Goal: Navigation & Orientation: Find specific page/section

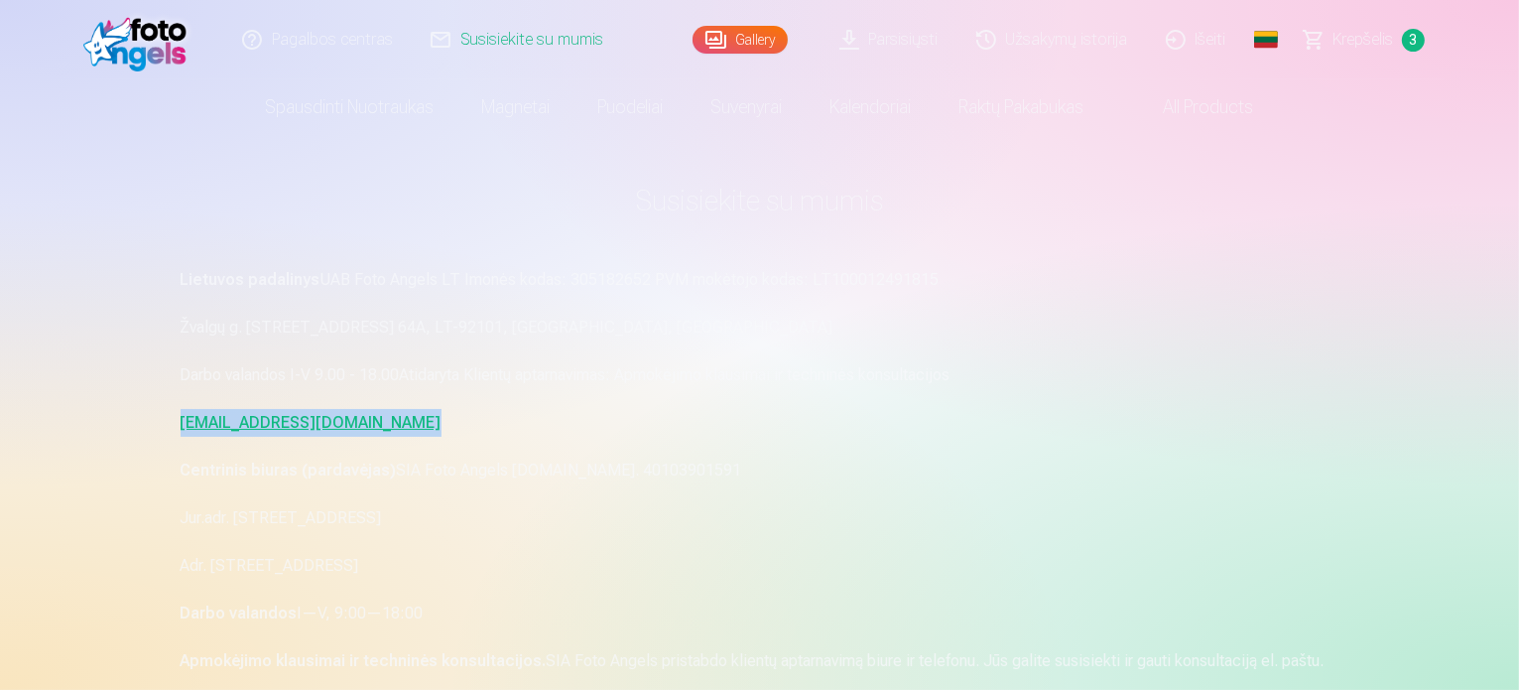
click at [755, 38] on link "Gallery" at bounding box center [740, 40] width 95 height 28
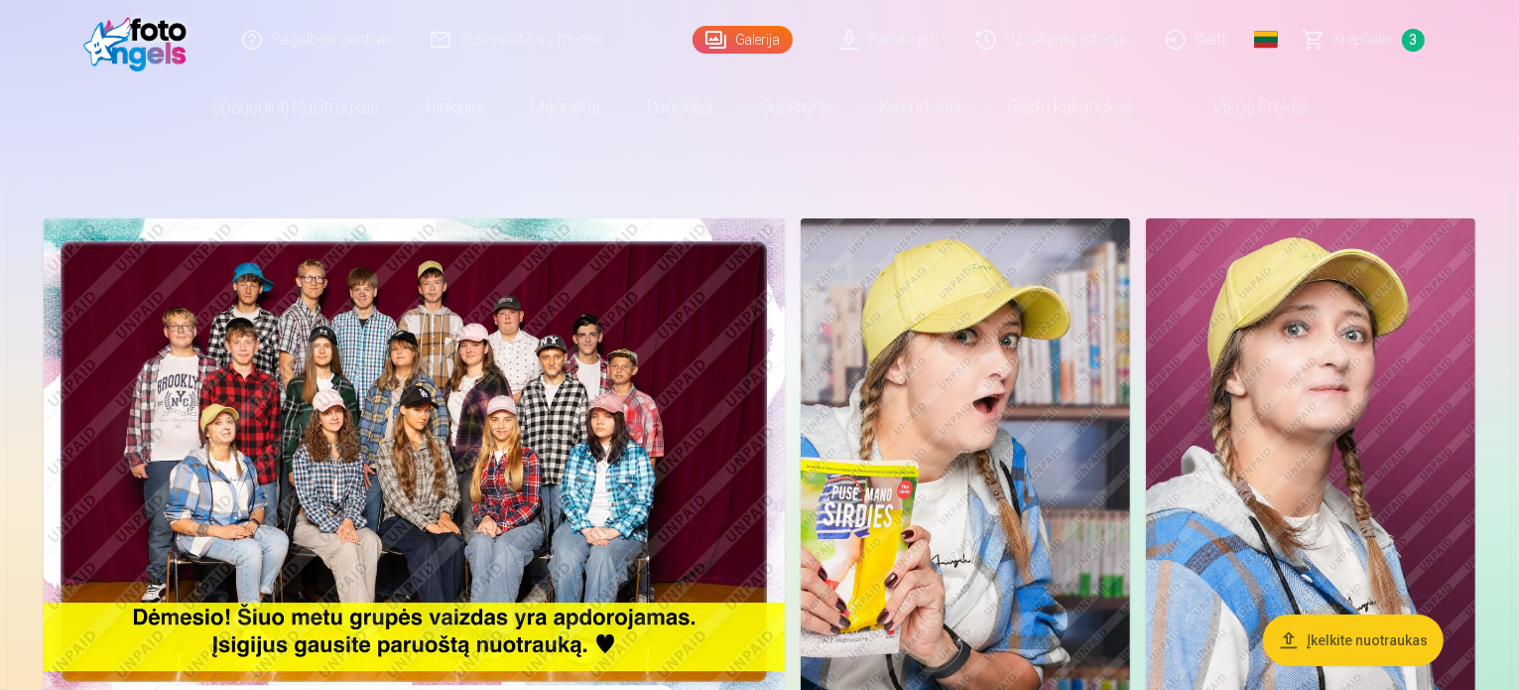
click at [1409, 131] on nav "Spausdinti nuotraukas Aukštos kokybės spausdintos nuotraukos 210 gsm popierius,…" at bounding box center [759, 107] width 1519 height 56
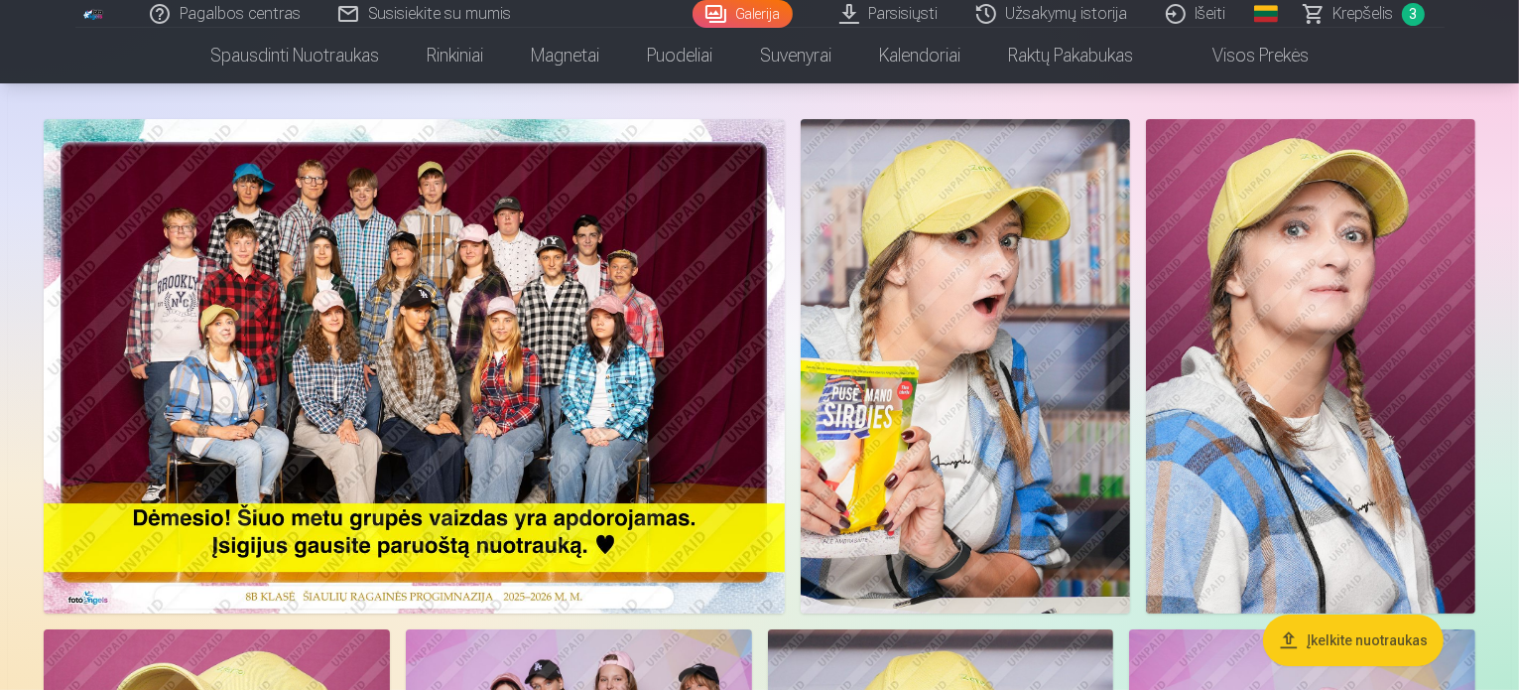
scroll to position [99, 0]
click at [566, 361] on img at bounding box center [414, 366] width 741 height 494
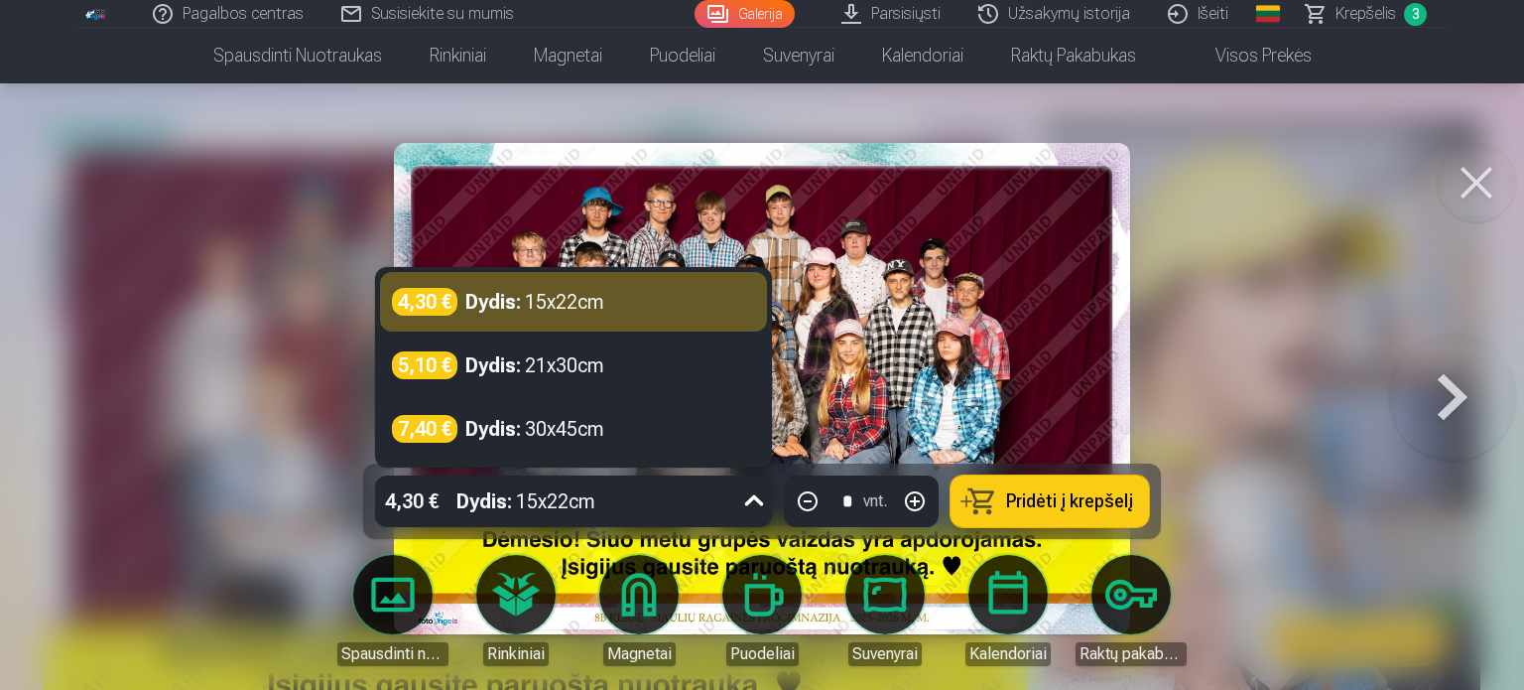
click at [750, 498] on icon at bounding box center [754, 501] width 32 height 32
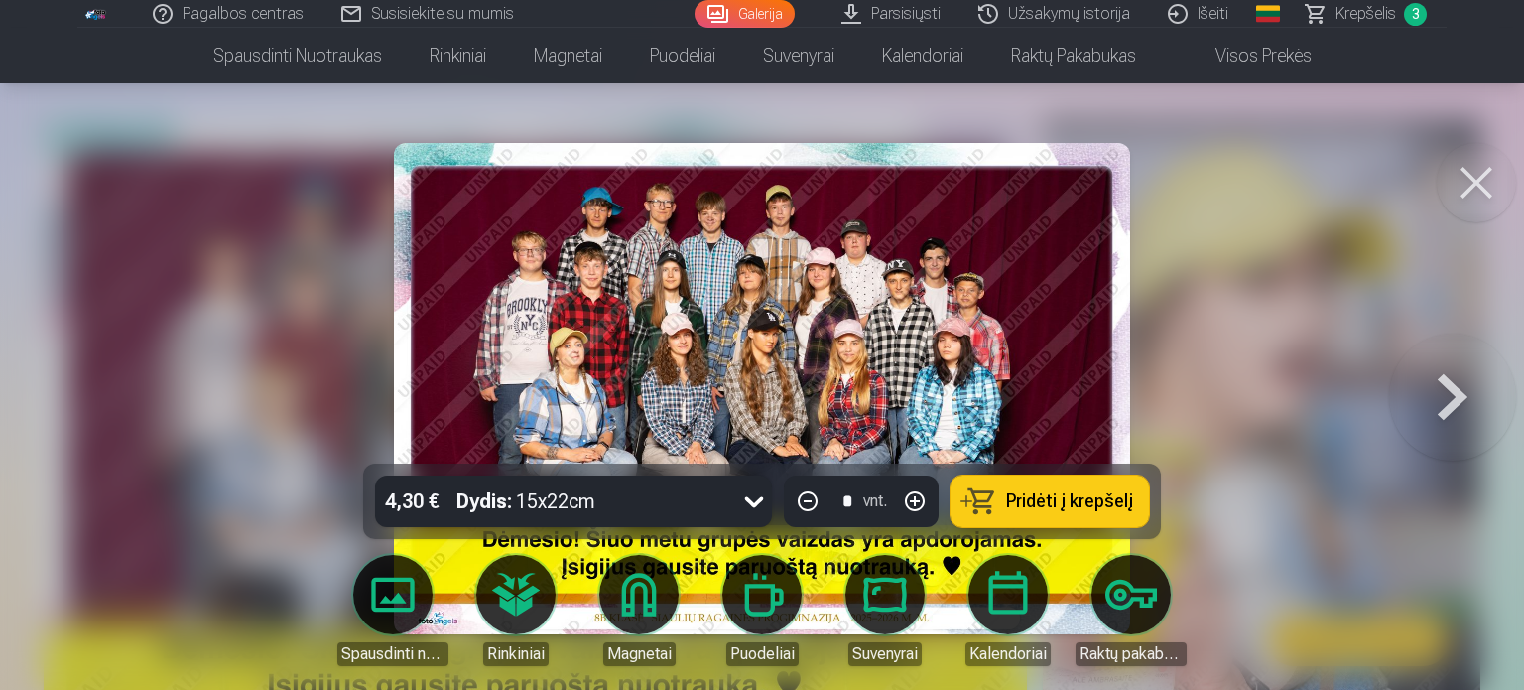
click at [1255, 261] on div at bounding box center [762, 345] width 1524 height 690
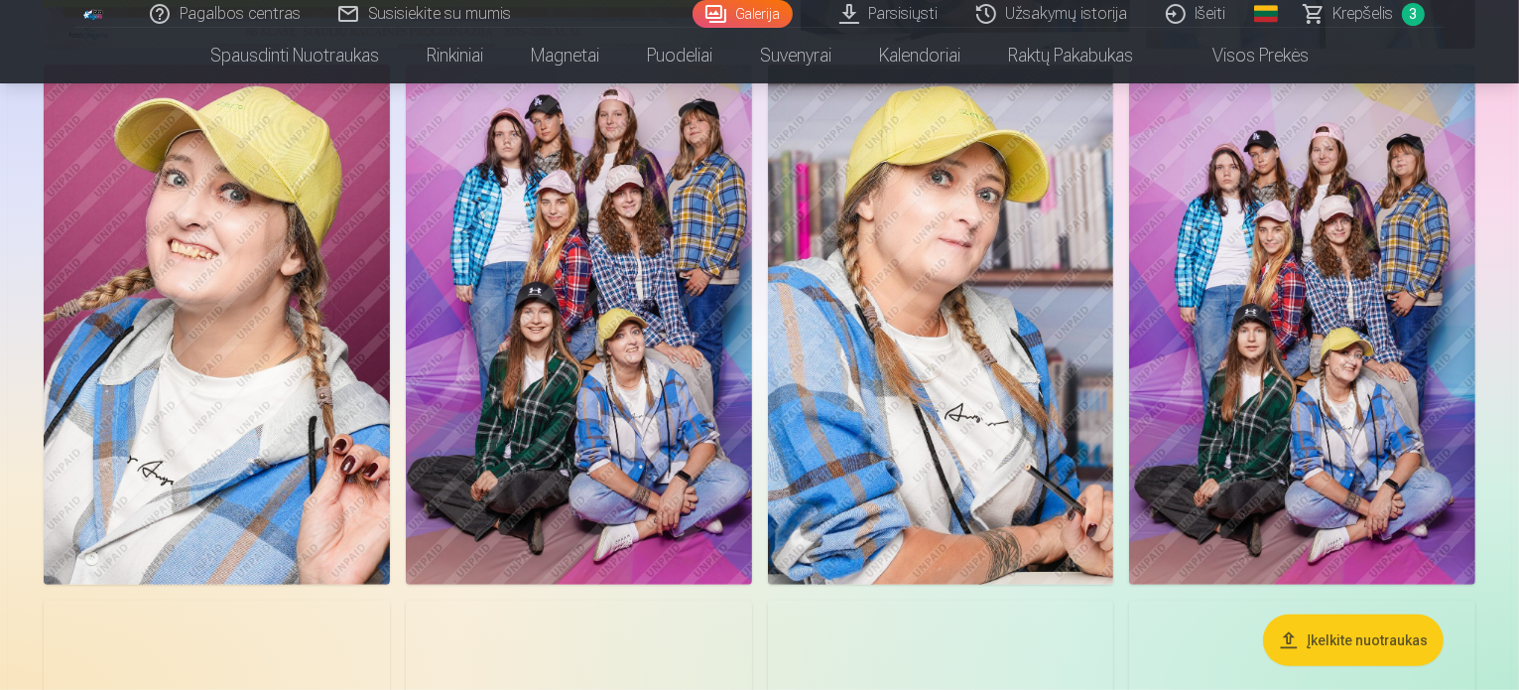
scroll to position [695, 0]
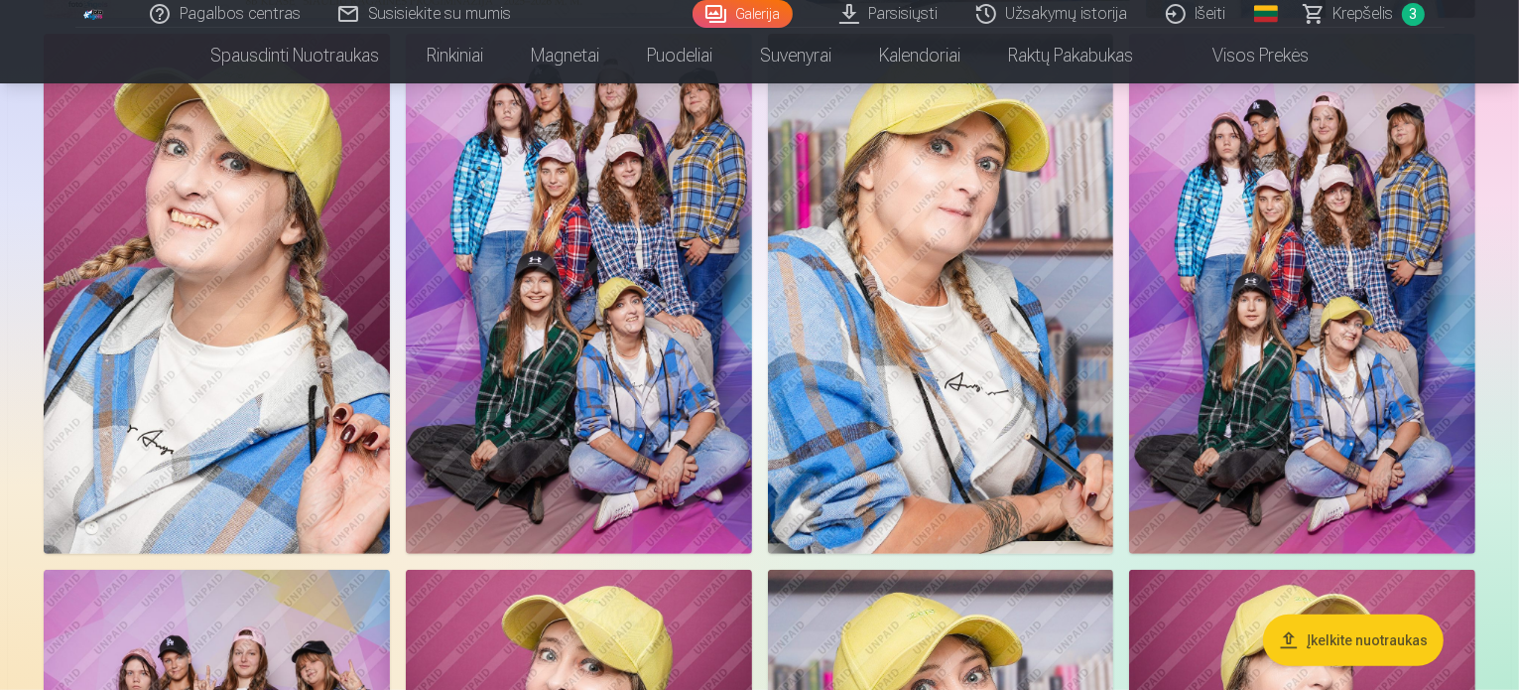
click at [752, 379] on img at bounding box center [579, 293] width 346 height 519
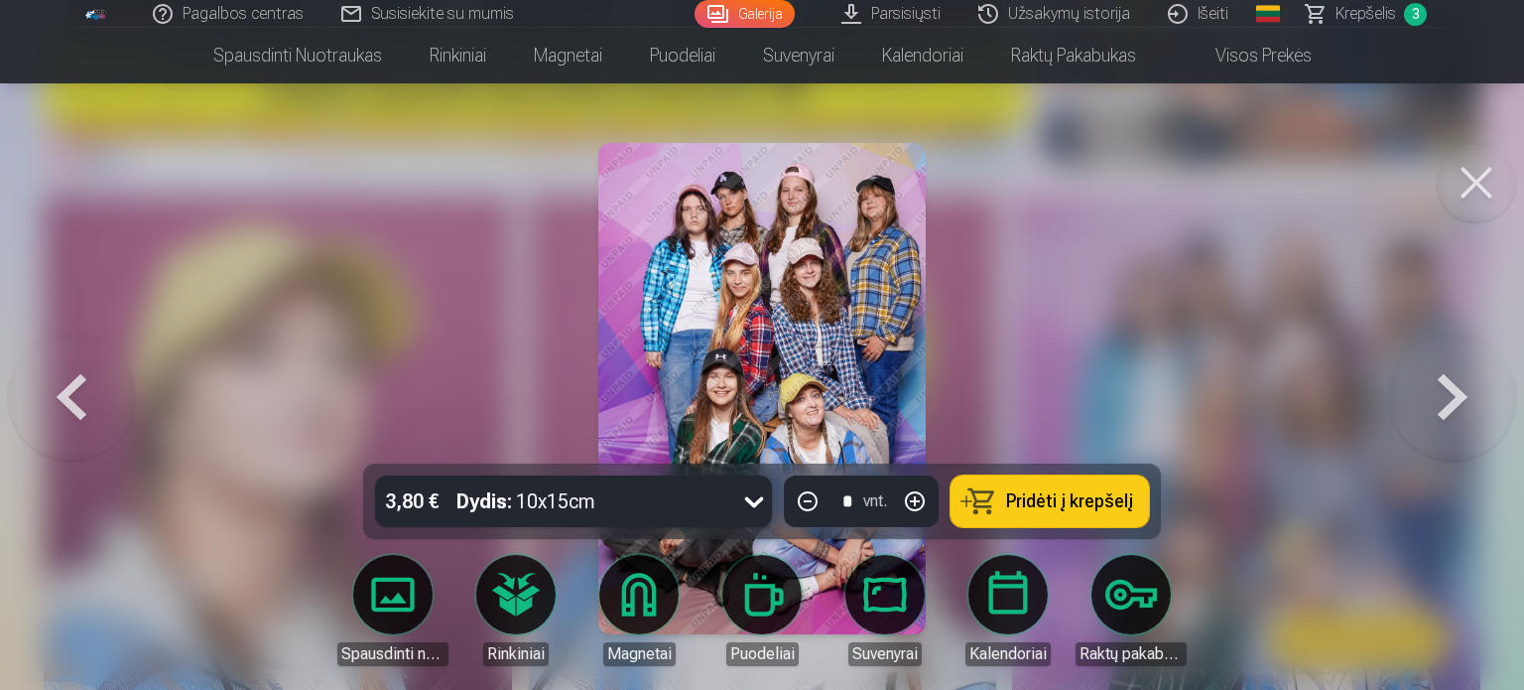
click at [1454, 382] on button at bounding box center [1452, 388] width 127 height 110
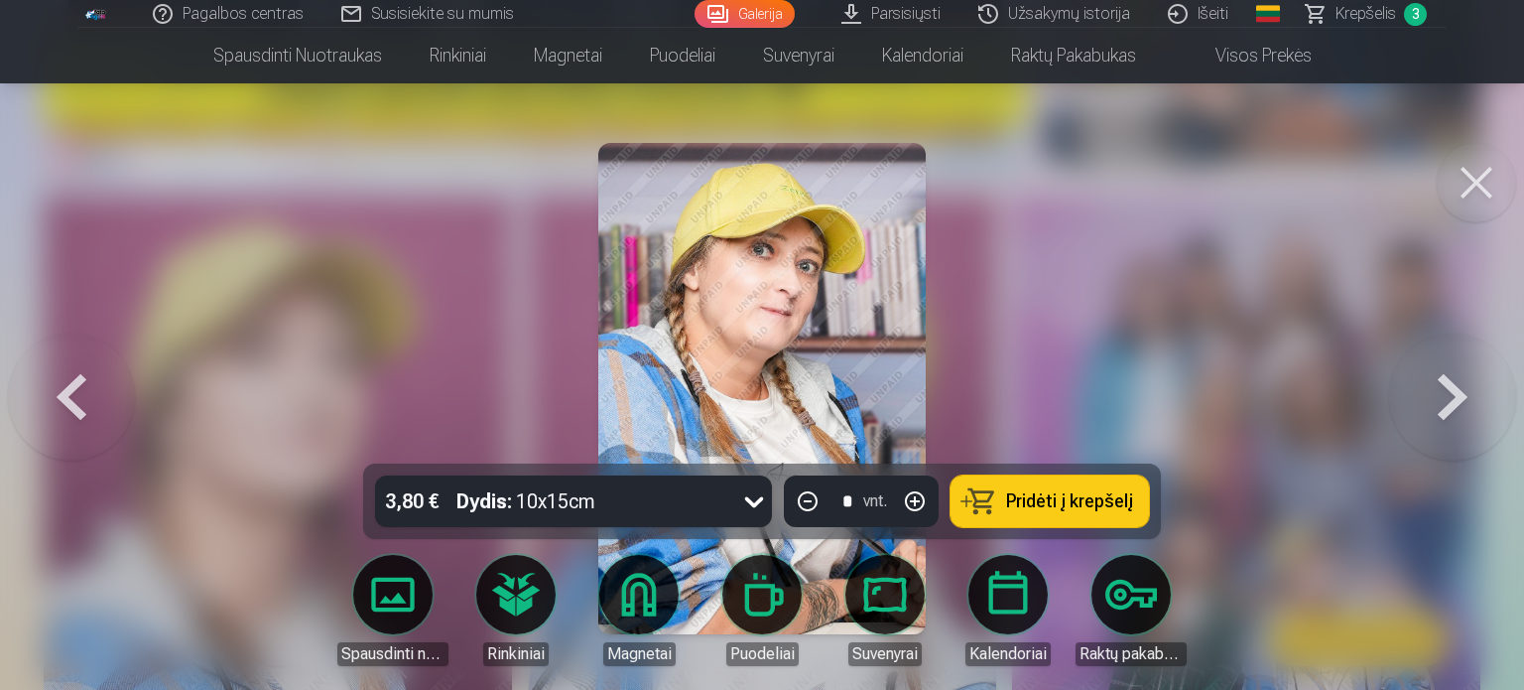
click at [1454, 382] on button at bounding box center [1452, 388] width 127 height 110
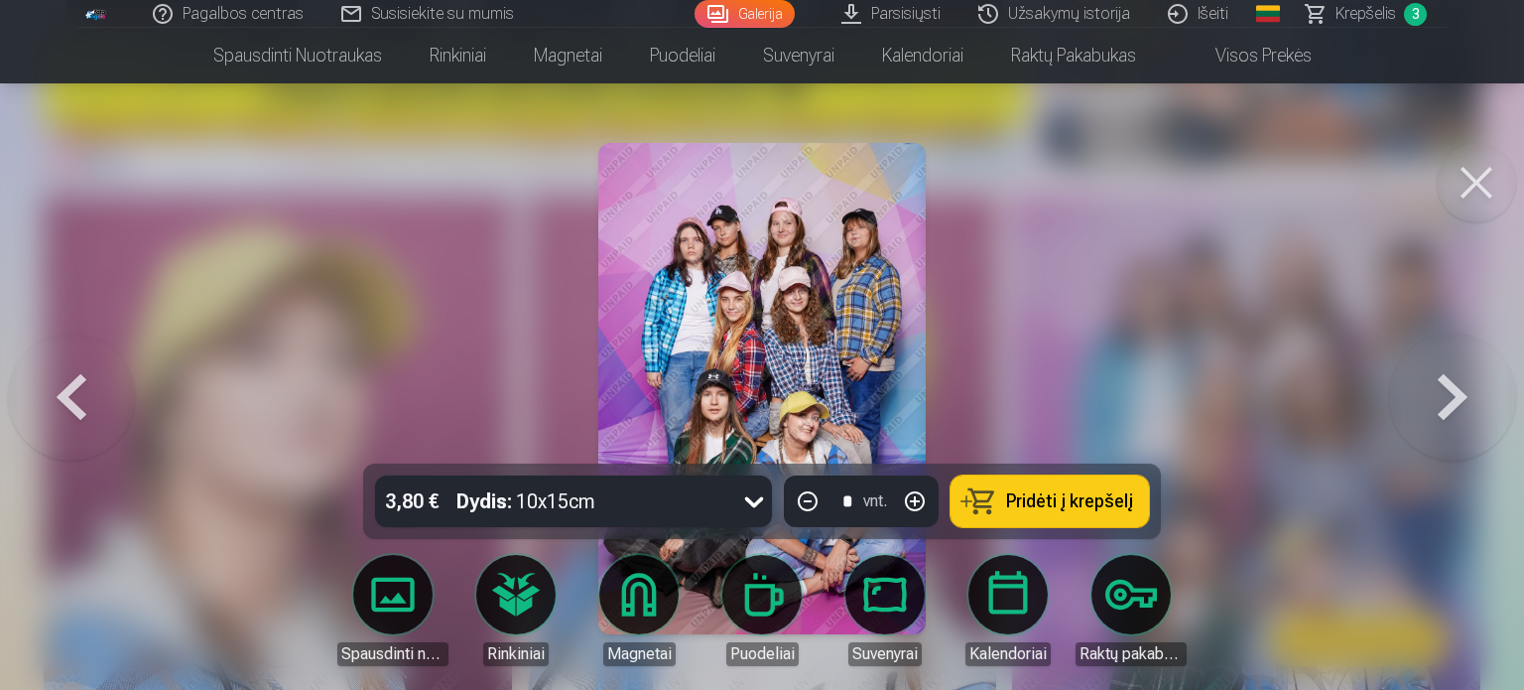
click at [879, 296] on img at bounding box center [761, 388] width 327 height 491
click at [1098, 379] on div at bounding box center [762, 345] width 1524 height 690
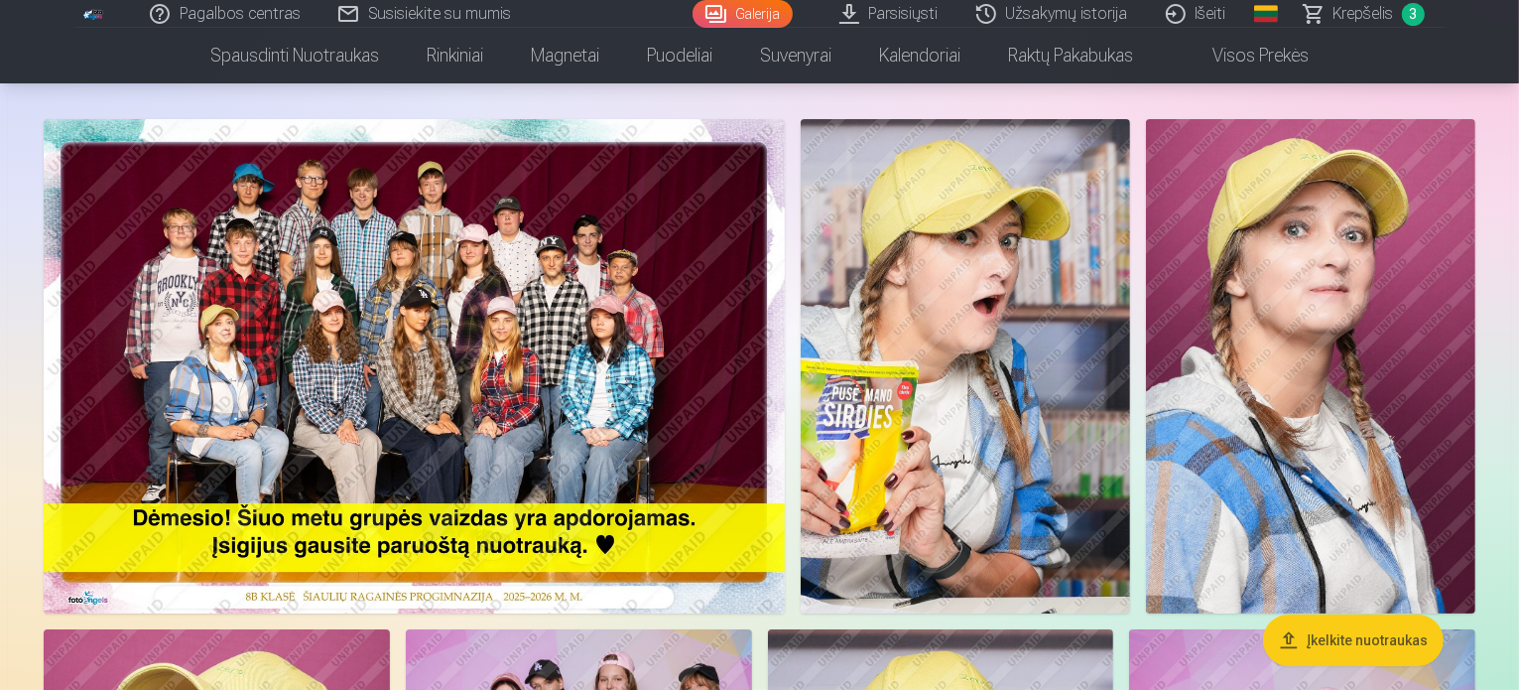
scroll to position [198, 0]
